Goal: Information Seeking & Learning: Learn about a topic

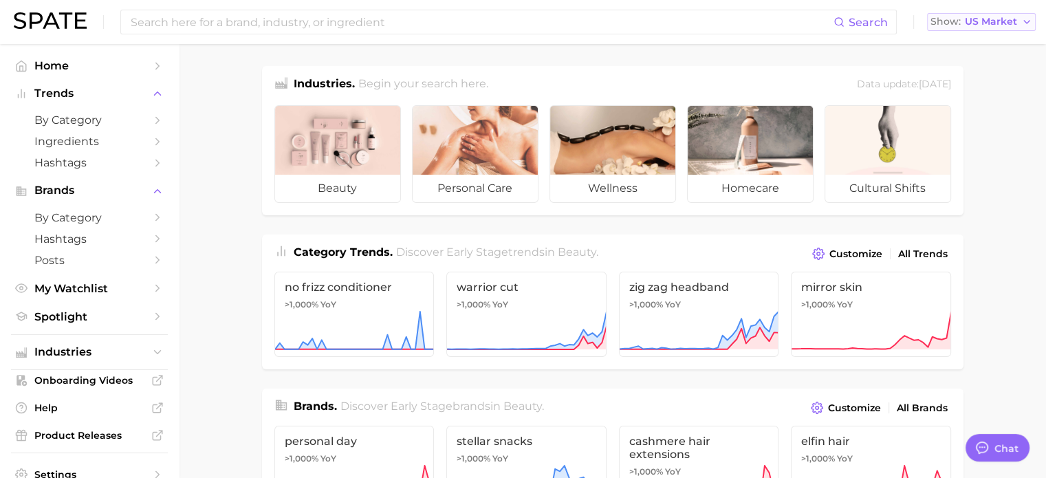
click at [996, 21] on span "US Market" at bounding box center [991, 22] width 52 height 8
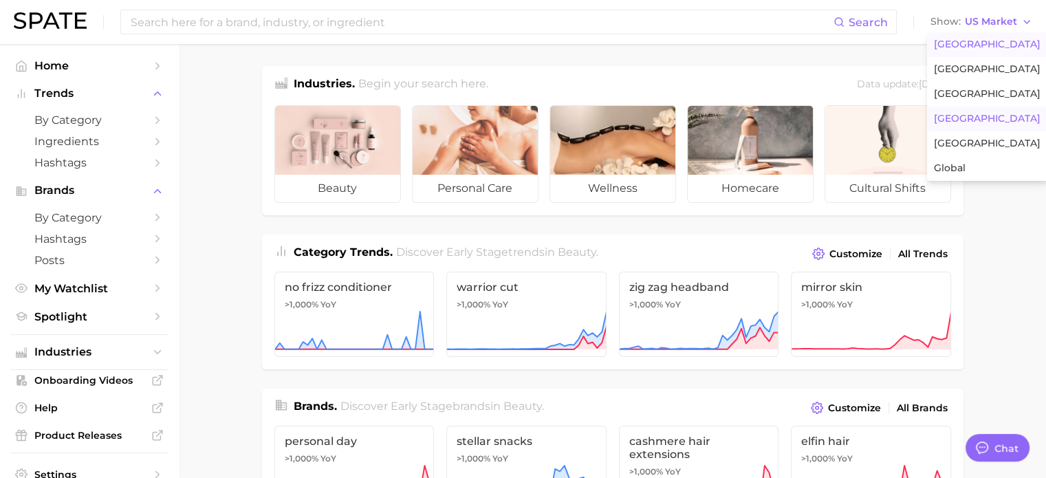
click at [988, 113] on span "[GEOGRAPHIC_DATA]" at bounding box center [987, 119] width 107 height 12
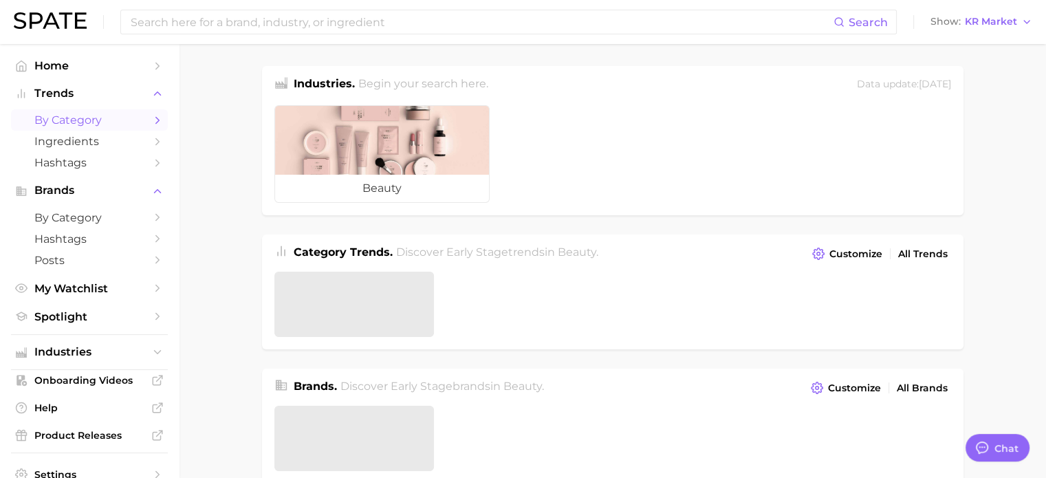
click at [151, 118] on icon "Sidebar" at bounding box center [157, 120] width 12 height 12
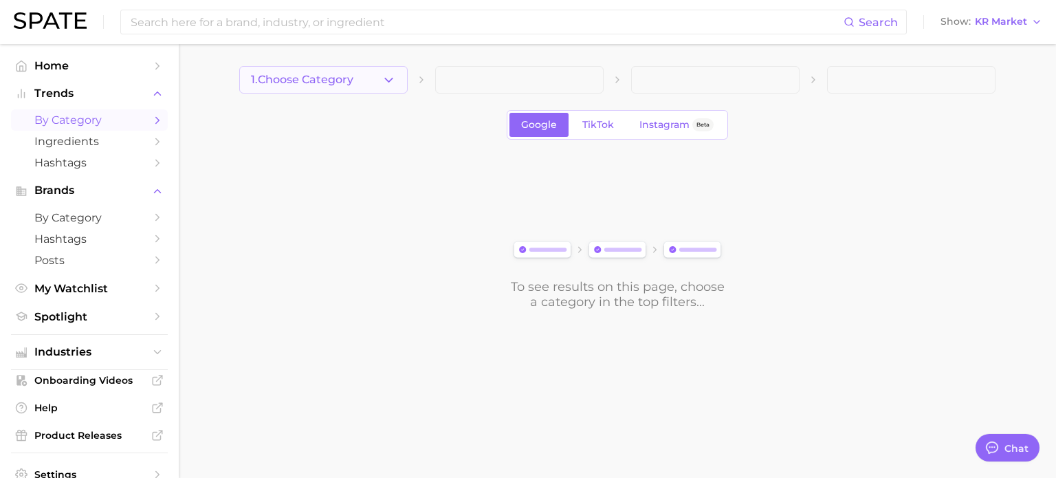
click at [371, 82] on button "1. Choose Category" at bounding box center [323, 80] width 169 height 28
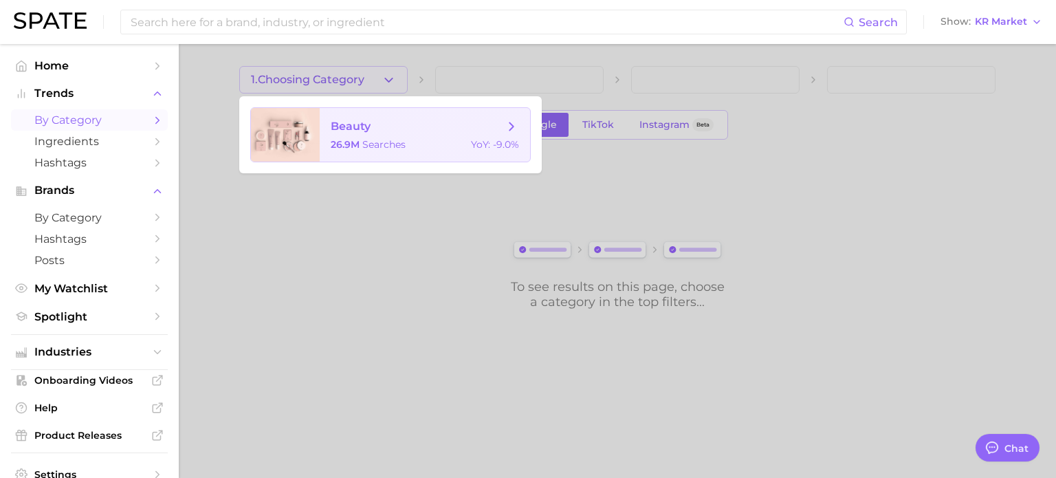
click at [358, 123] on span "beauty" at bounding box center [351, 126] width 40 height 13
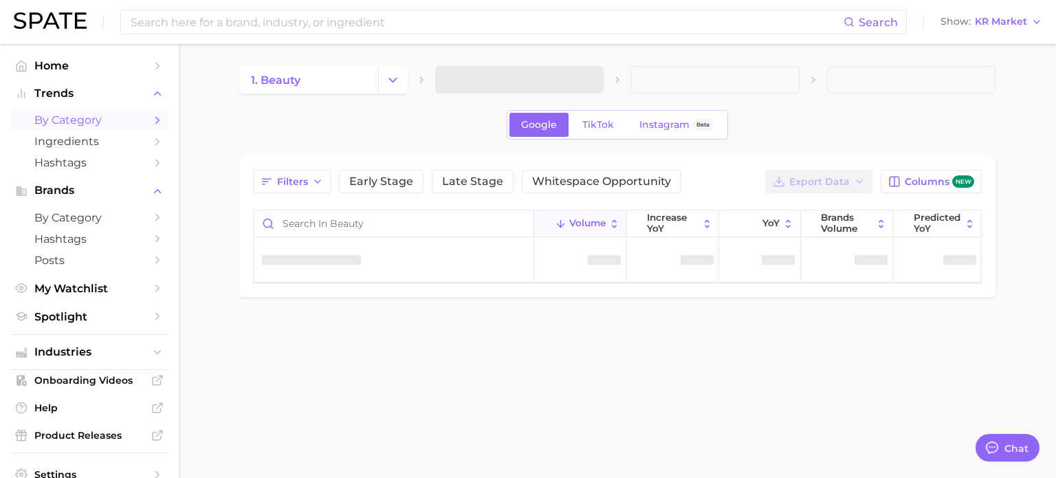
click at [635, 68] on span at bounding box center [715, 80] width 169 height 28
click at [572, 80] on button "2. Choose Category" at bounding box center [519, 80] width 169 height 28
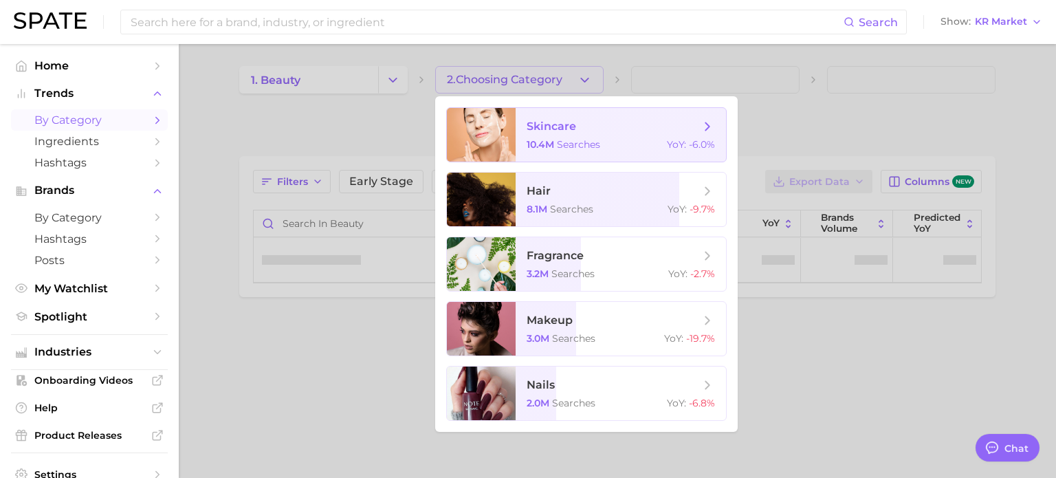
click at [567, 133] on span "skincare" at bounding box center [613, 126] width 173 height 15
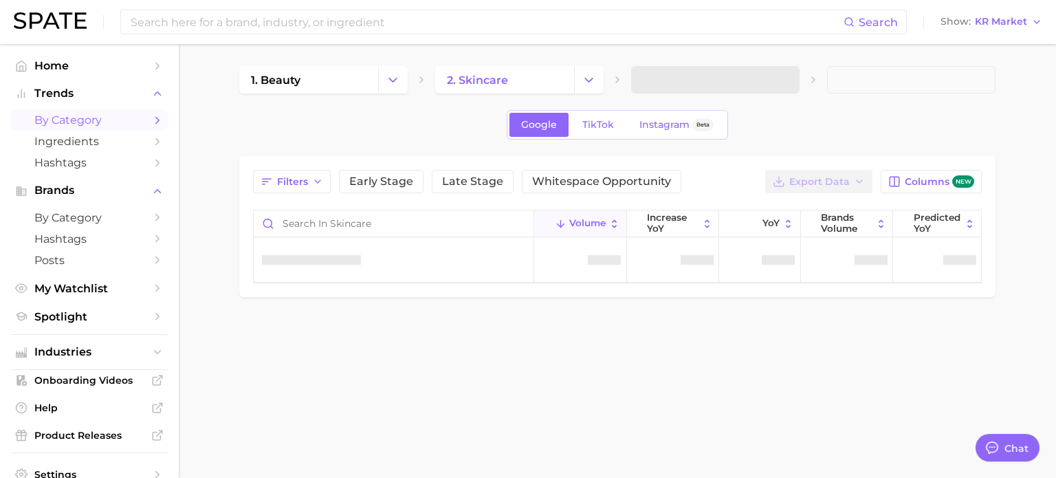
click at [761, 78] on span at bounding box center [715, 80] width 169 height 28
click at [740, 87] on button "3. Subcategory" at bounding box center [715, 80] width 169 height 28
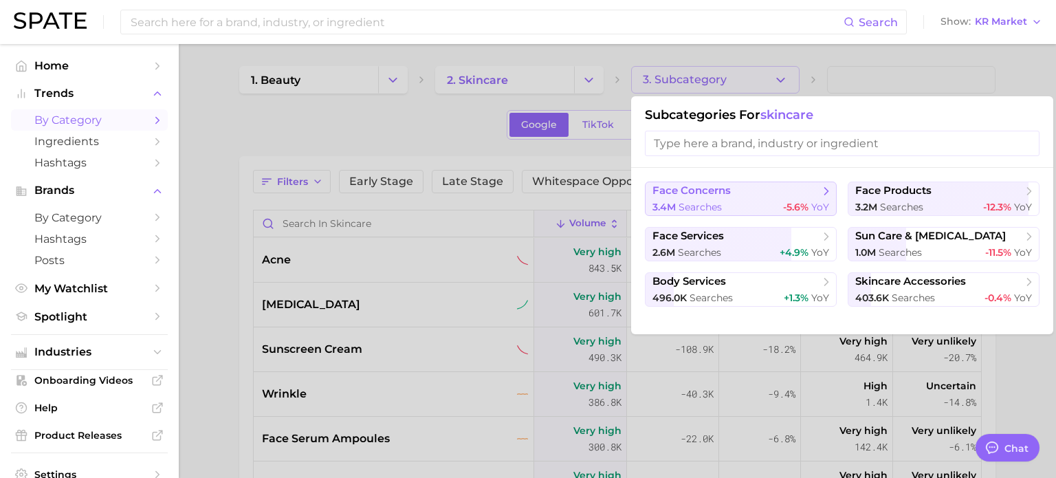
type textarea "x"
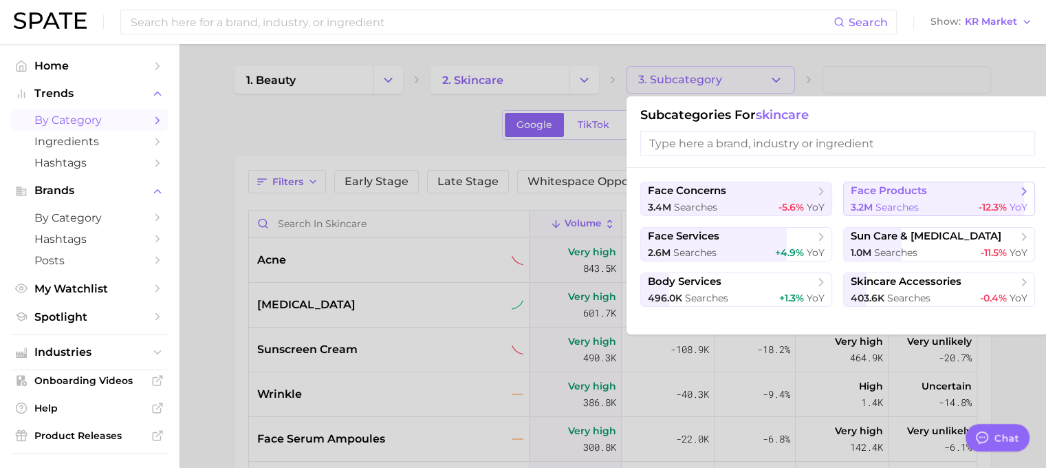
click at [900, 210] on span "searches" at bounding box center [897, 207] width 43 height 12
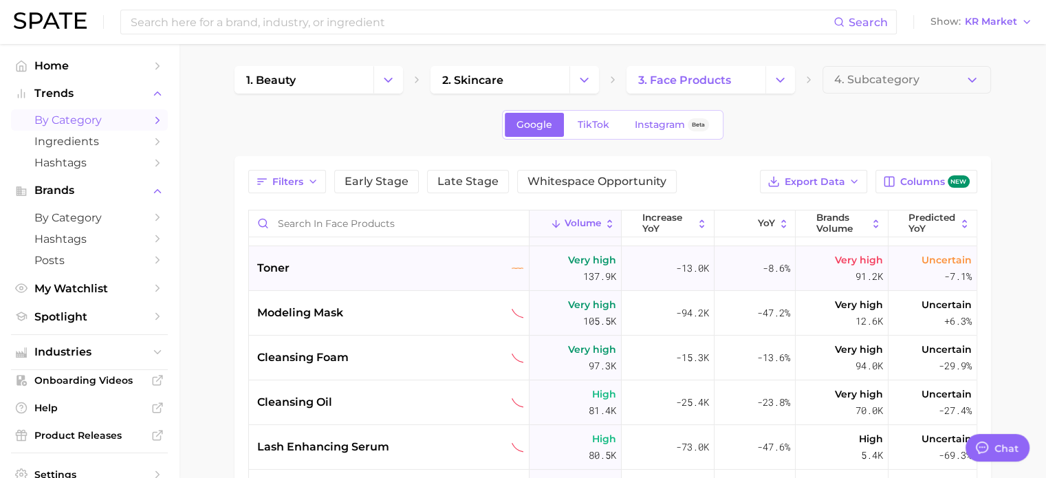
scroll to position [413, 0]
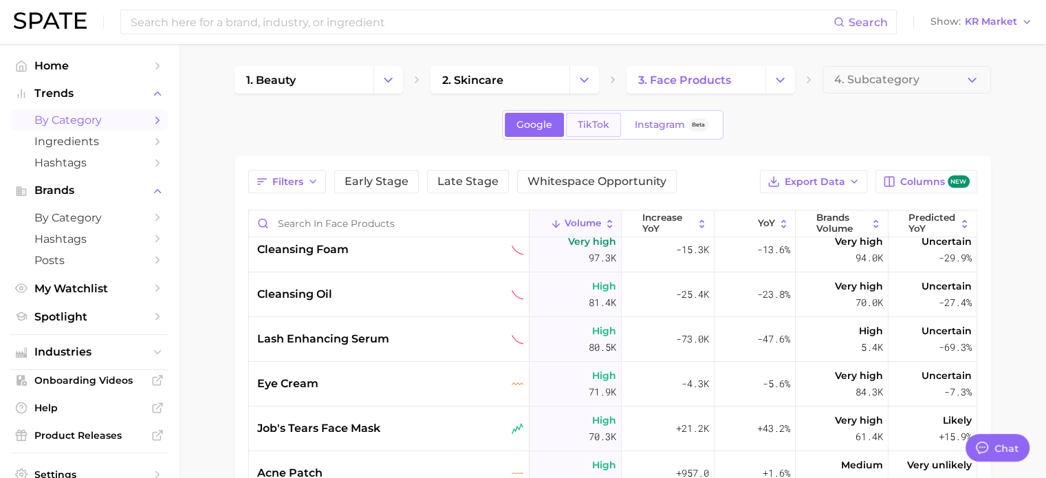
click at [589, 130] on link "TikTok" at bounding box center [593, 125] width 55 height 24
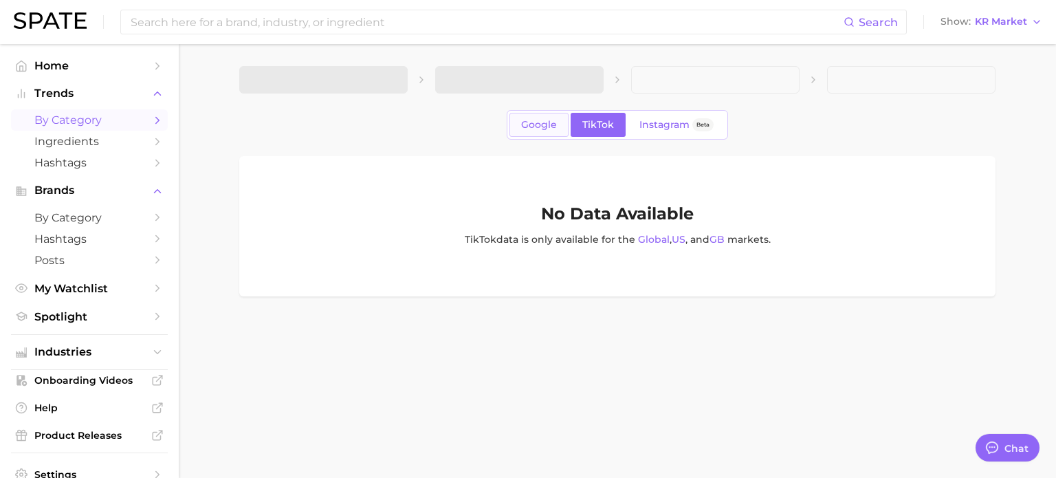
click at [545, 128] on span "Google" at bounding box center [539, 125] width 36 height 12
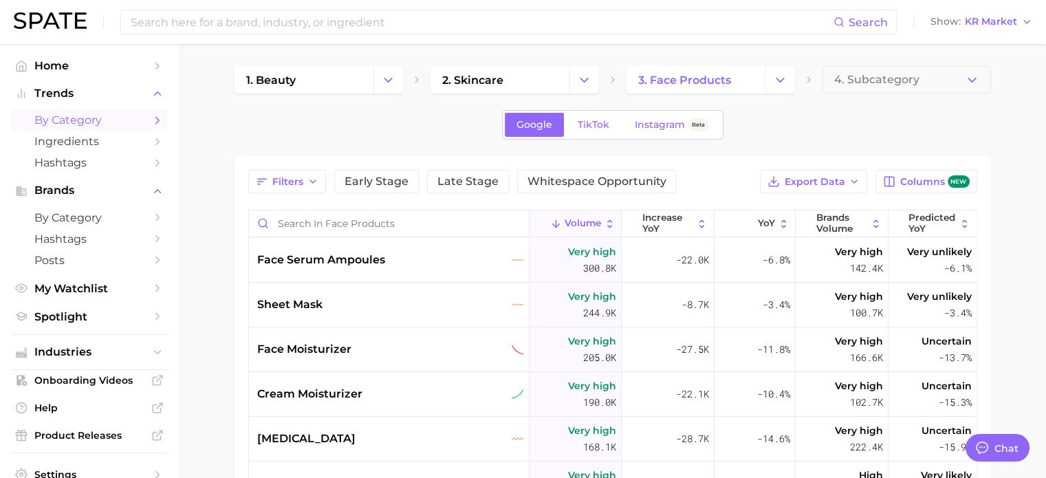
scroll to position [138, 0]
